Goal: Task Accomplishment & Management: Manage account settings

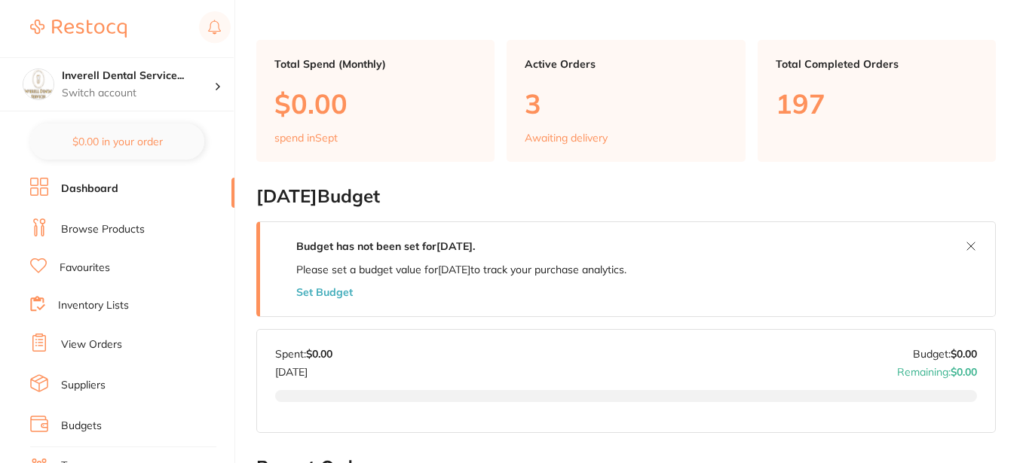
scroll to position [75, 0]
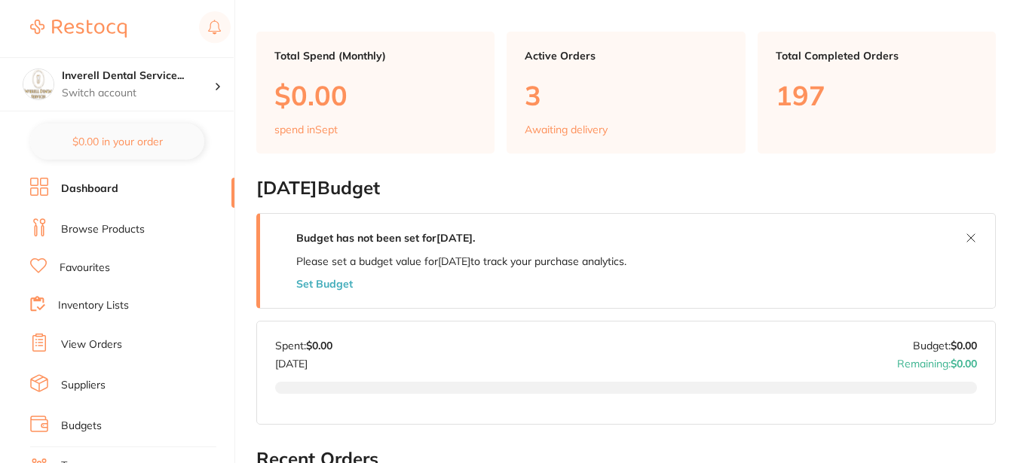
click at [88, 347] on link "View Orders" at bounding box center [91, 345] width 61 height 15
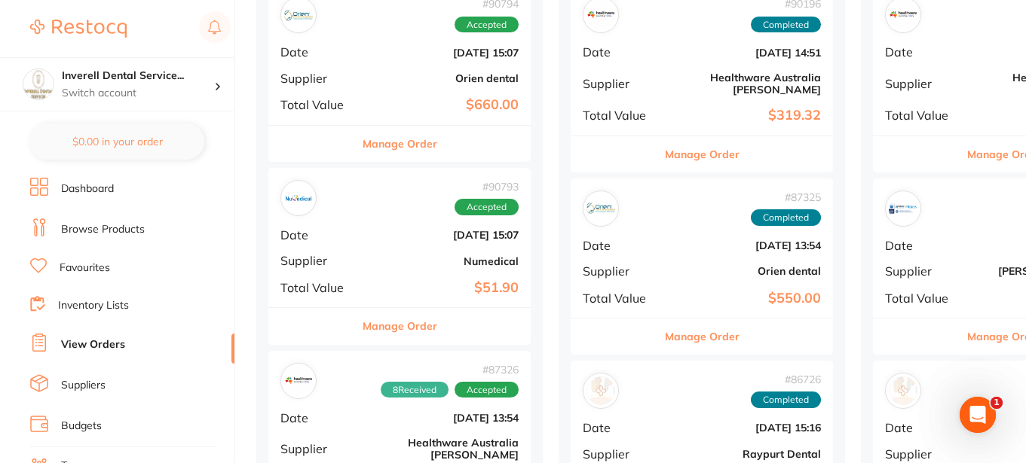
scroll to position [75, 0]
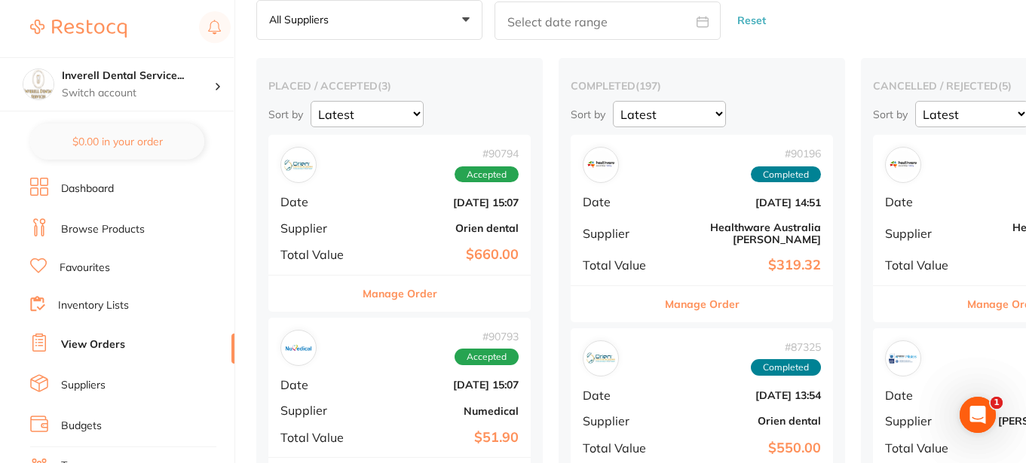
click at [420, 294] on button "Manage Order" at bounding box center [399, 294] width 75 height 36
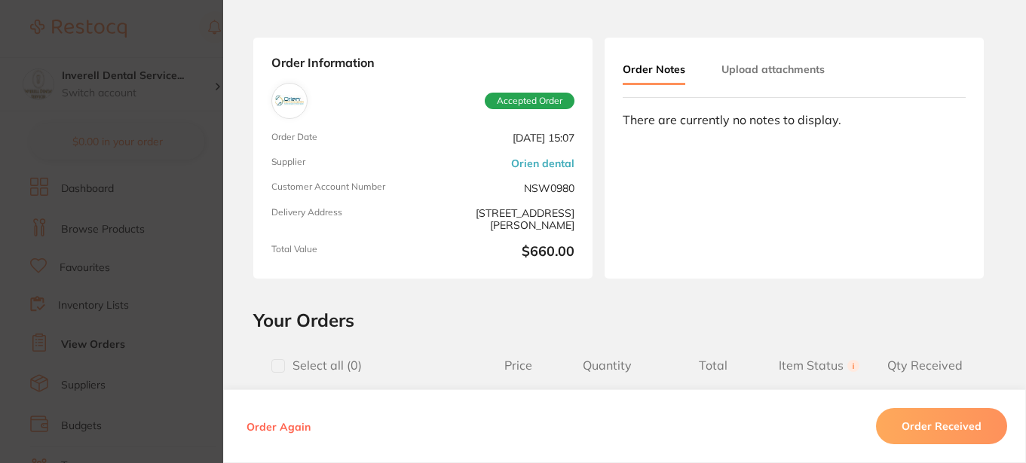
scroll to position [151, 0]
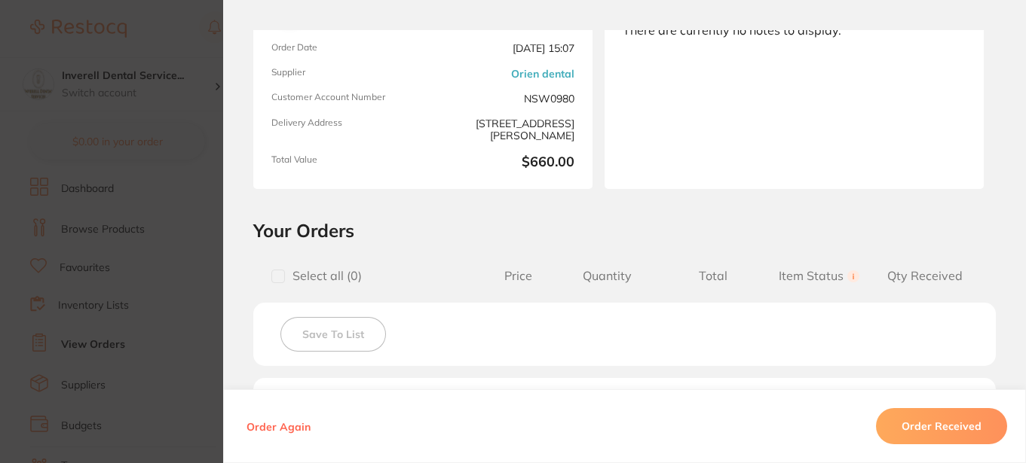
click at [947, 428] on button "Order Received" at bounding box center [941, 426] width 131 height 36
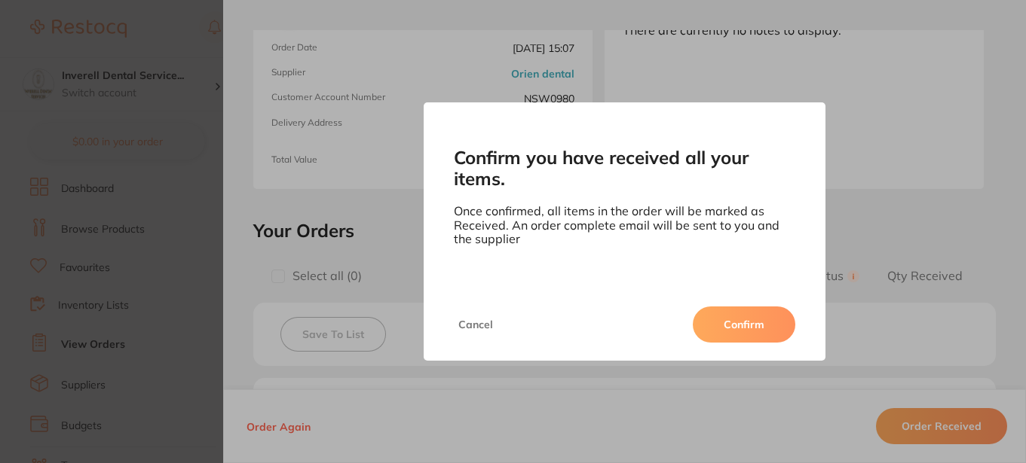
click at [739, 331] on button "Confirm" at bounding box center [744, 325] width 102 height 36
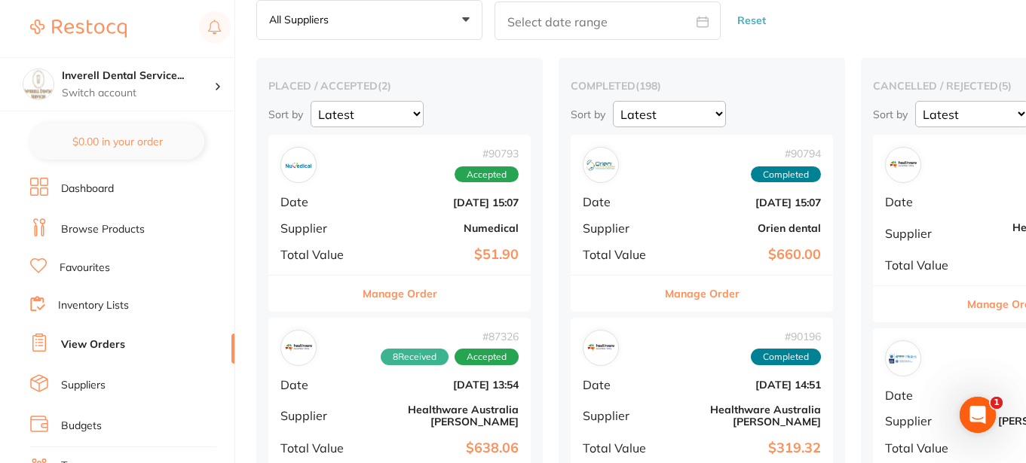
scroll to position [226, 0]
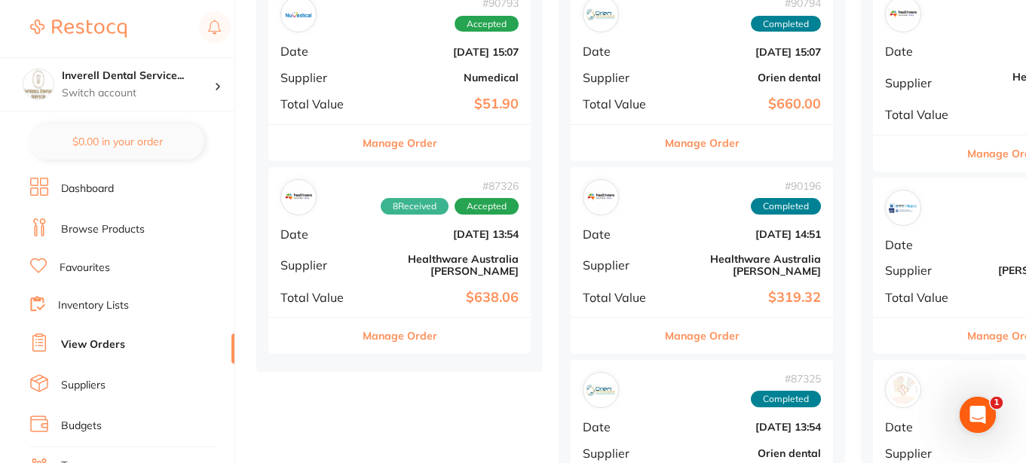
drag, startPoint x: 398, startPoint y: 327, endPoint x: 406, endPoint y: 329, distance: 8.6
click at [399, 327] on button "Manage Order" at bounding box center [399, 336] width 75 height 36
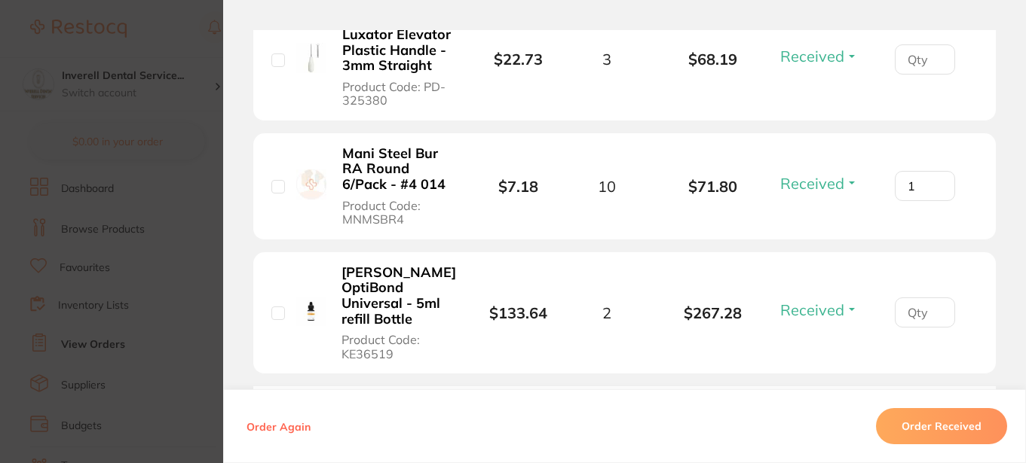
scroll to position [1130, 0]
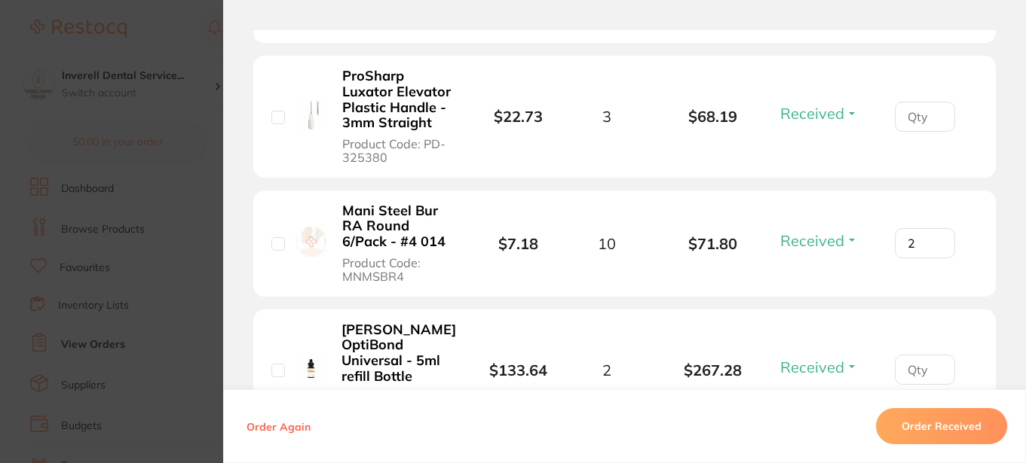
click at [931, 240] on input "2" at bounding box center [924, 243] width 60 height 30
click at [931, 240] on input "3" at bounding box center [924, 243] width 60 height 30
type input "4"
click at [931, 240] on input "4" at bounding box center [924, 243] width 60 height 30
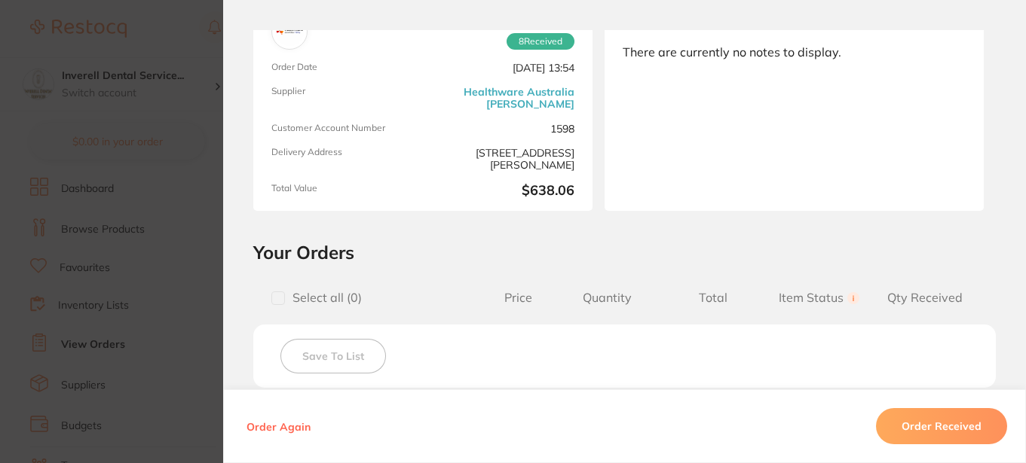
scroll to position [0, 0]
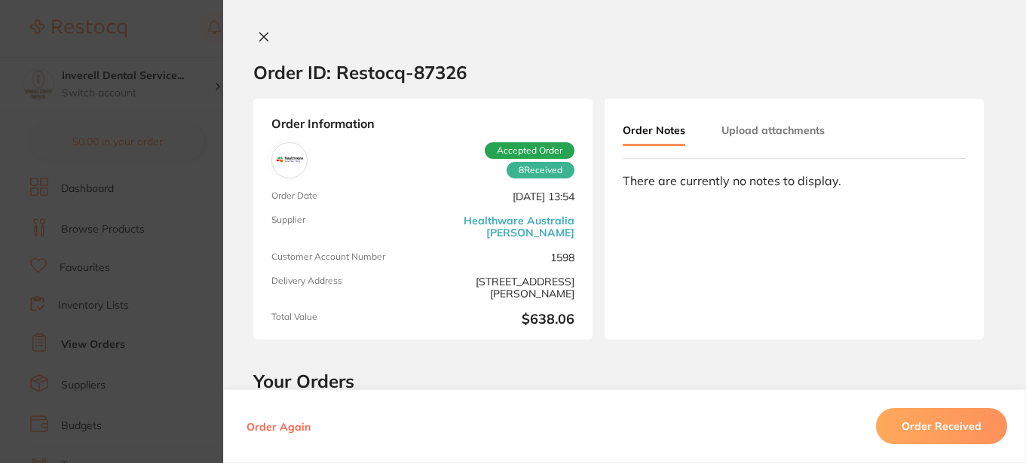
click at [262, 38] on icon at bounding box center [264, 37] width 12 height 12
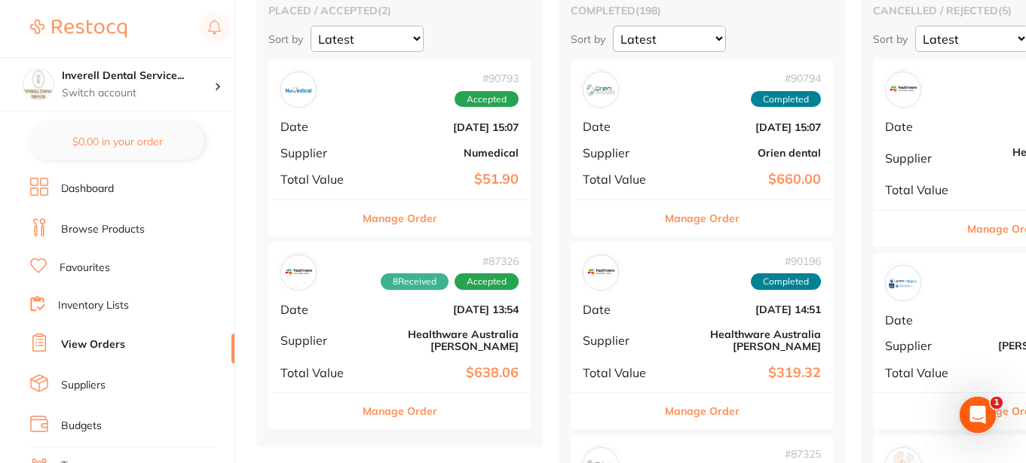
click at [410, 218] on button "Manage Order" at bounding box center [399, 218] width 75 height 36
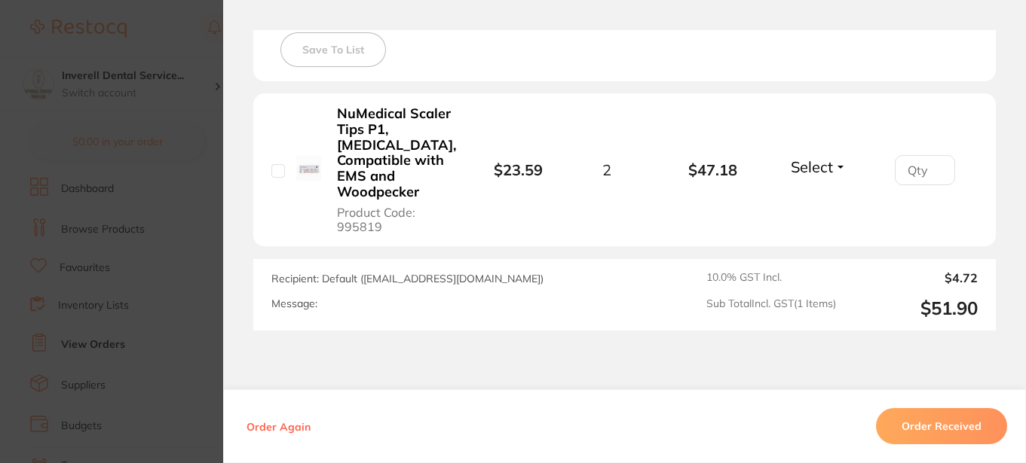
scroll to position [452, 0]
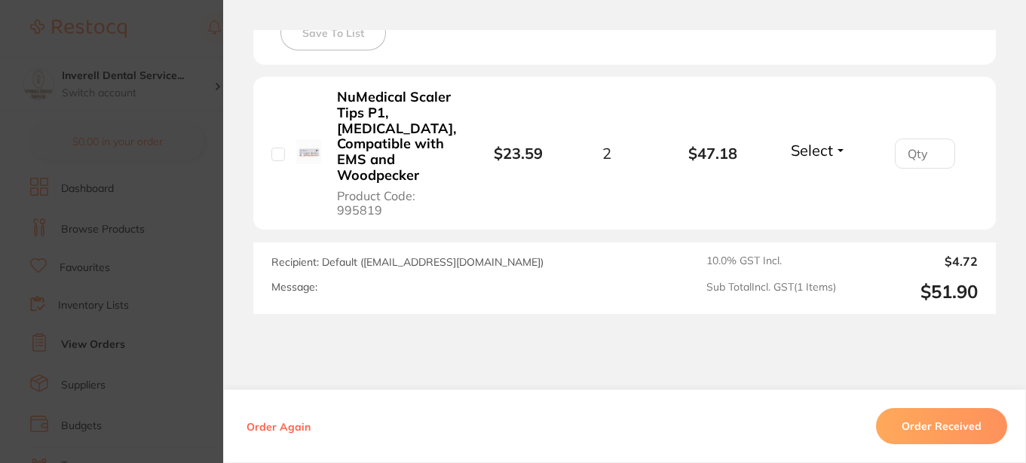
click at [944, 424] on button "Order Received" at bounding box center [941, 426] width 131 height 36
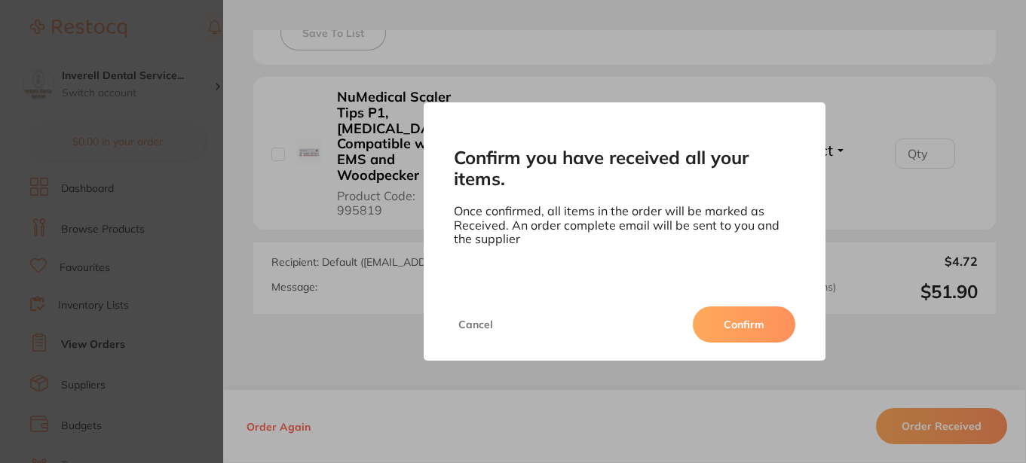
click at [745, 320] on button "Confirm" at bounding box center [744, 325] width 102 height 36
